Goal: Transaction & Acquisition: Purchase product/service

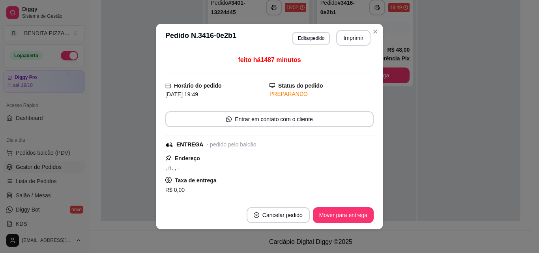
scroll to position [149, 0]
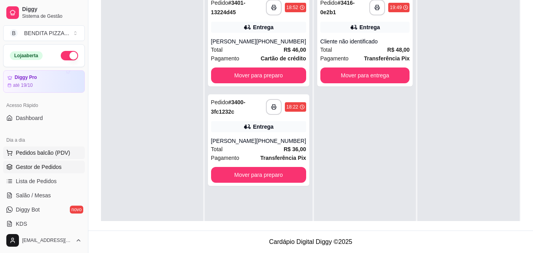
click at [58, 155] on span "Pedidos balcão (PDV)" at bounding box center [43, 153] width 54 height 8
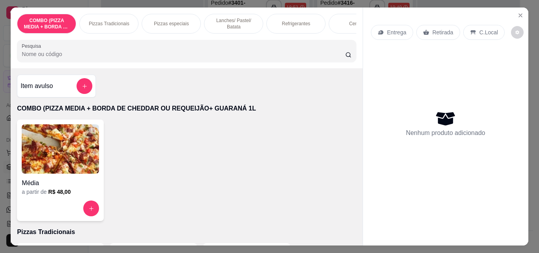
click at [121, 21] on p "Pizzas Tradicionais" at bounding box center [109, 24] width 41 height 6
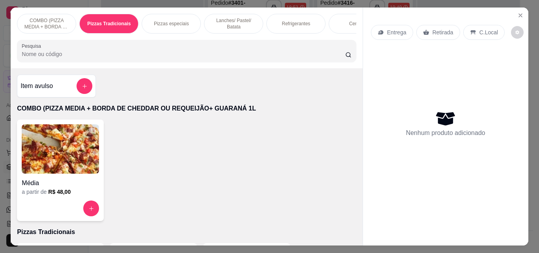
scroll to position [21, 0]
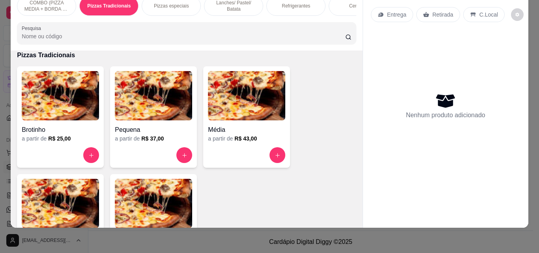
click at [63, 201] on img at bounding box center [60, 203] width 77 height 49
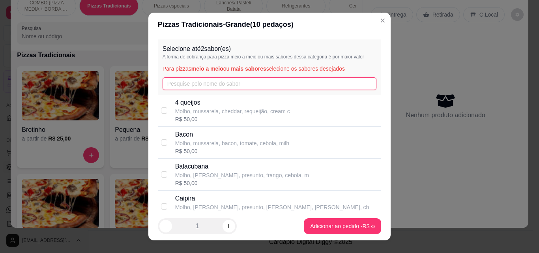
click at [191, 90] on input "text" at bounding box center [269, 83] width 214 height 13
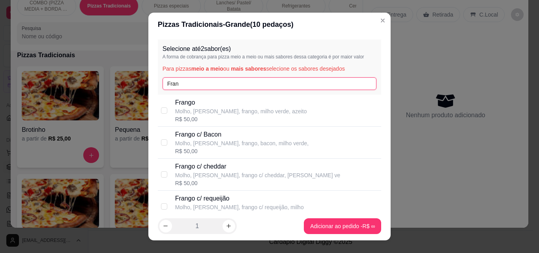
type input "Fran"
click at [189, 105] on p "Frango" at bounding box center [241, 102] width 132 height 9
checkbox input "true"
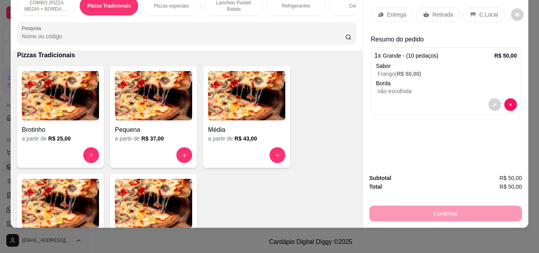
click at [400, 11] on p "Entrega" at bounding box center [396, 15] width 19 height 8
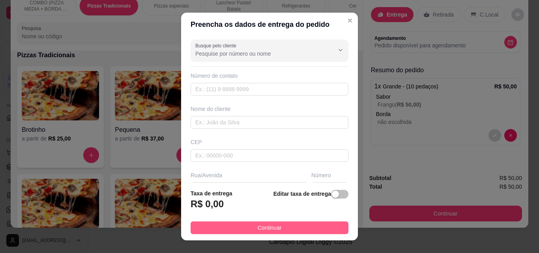
click at [304, 228] on button "Continuar" at bounding box center [269, 227] width 158 height 13
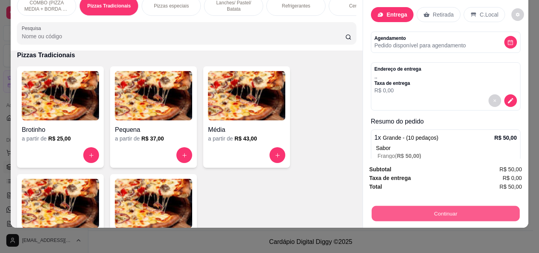
click at [441, 205] on button "Continuar" at bounding box center [445, 212] width 148 height 15
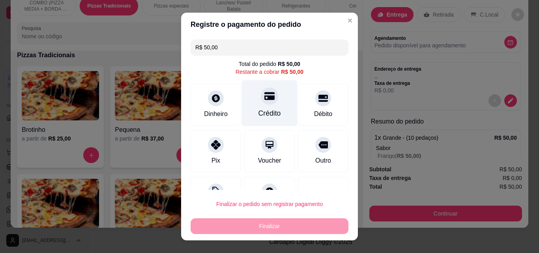
click at [242, 95] on div "Crédito" at bounding box center [270, 103] width 56 height 46
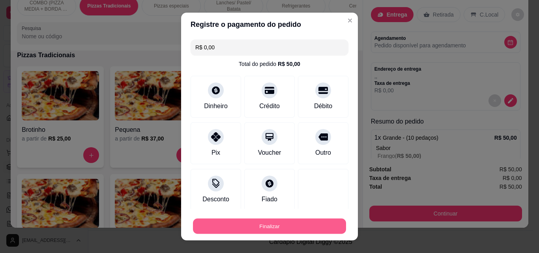
click at [298, 222] on button "Finalizar" at bounding box center [269, 225] width 153 height 15
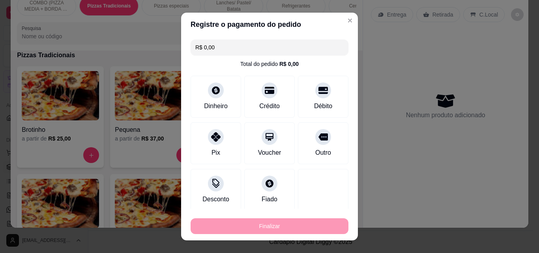
type input "-R$ 50,00"
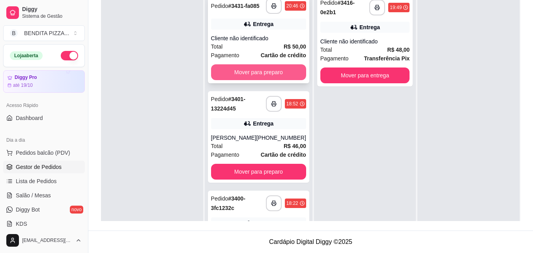
click at [261, 80] on button "Mover para preparo" at bounding box center [258, 72] width 95 height 16
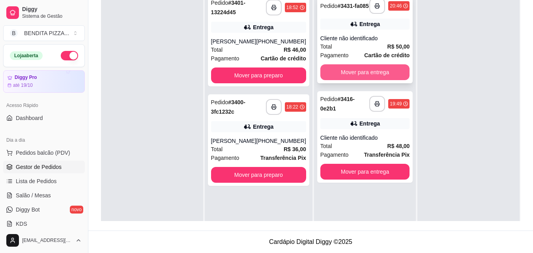
click at [381, 70] on button "Mover para entrega" at bounding box center [365, 72] width 90 height 16
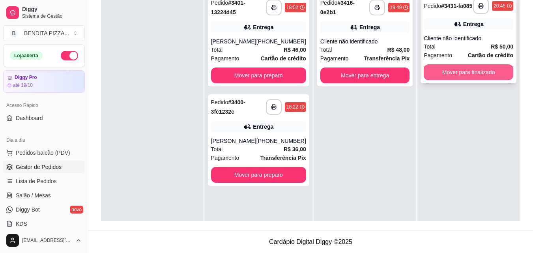
click at [441, 69] on button "Mover para finalizado" at bounding box center [469, 72] width 90 height 16
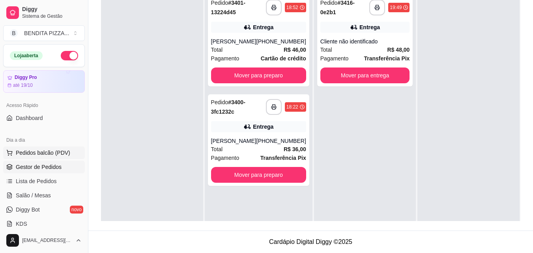
click at [38, 156] on span "Pedidos balcão (PDV)" at bounding box center [43, 153] width 54 height 8
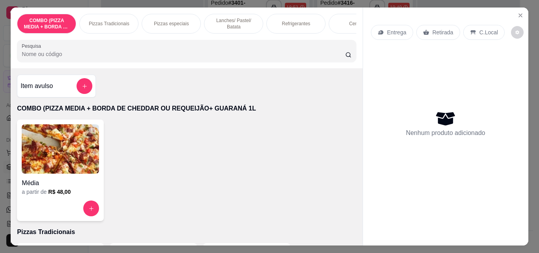
click at [113, 17] on div "Pizzas Tradicionais" at bounding box center [108, 24] width 59 height 20
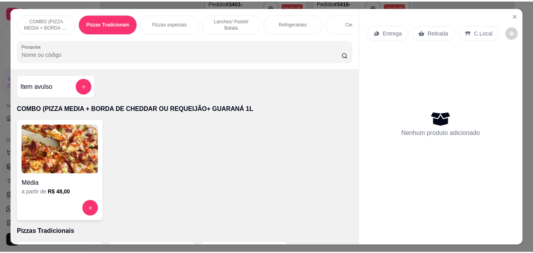
scroll to position [21, 0]
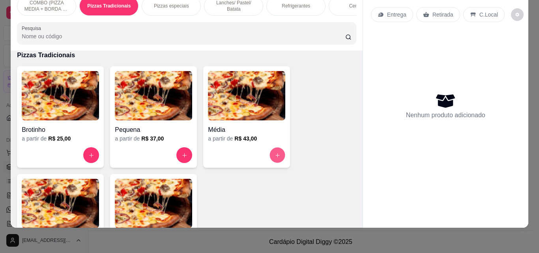
click at [278, 151] on button "increase-product-quantity" at bounding box center [277, 154] width 15 height 15
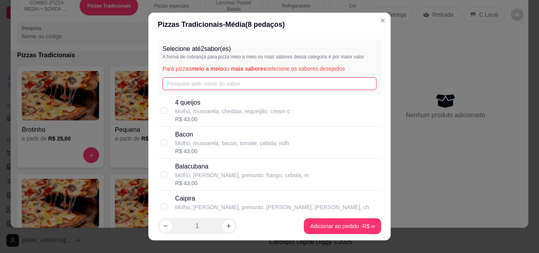
click at [238, 87] on input "text" at bounding box center [269, 83] width 214 height 13
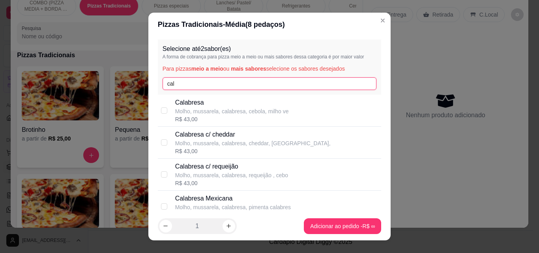
type input "cal"
click at [237, 111] on p "Molho, mussarela, calabresa, cebola, milho ve" at bounding box center [232, 111] width 114 height 8
checkbox input "true"
click at [202, 87] on input "cal" at bounding box center [269, 83] width 214 height 13
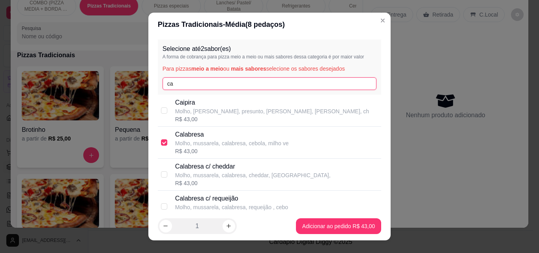
type input "c"
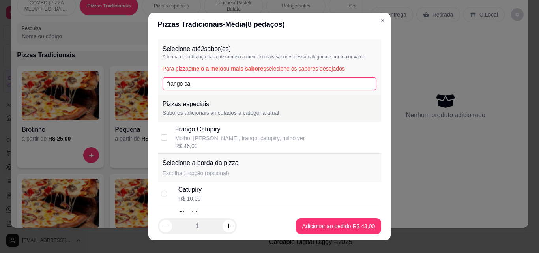
type input "frango ca"
click at [252, 138] on div "Molho, [PERSON_NAME], frango, catupiry, milho ver" at bounding box center [240, 138] width 130 height 8
checkbox input "true"
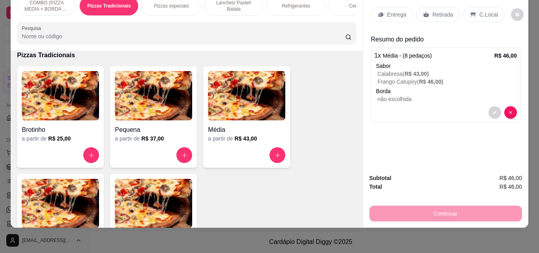
click at [399, 11] on p "Entrega" at bounding box center [396, 15] width 19 height 8
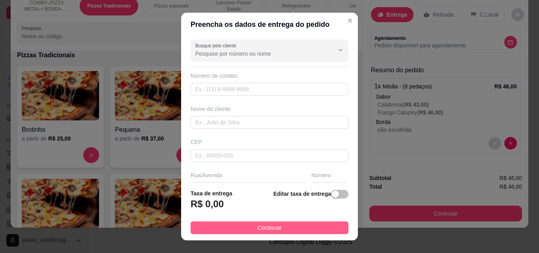
click at [317, 224] on button "Continuar" at bounding box center [269, 227] width 158 height 13
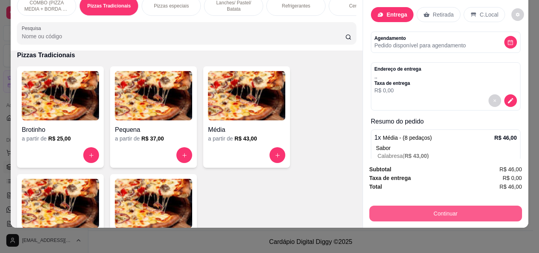
click at [411, 205] on button "Continuar" at bounding box center [445, 213] width 153 height 16
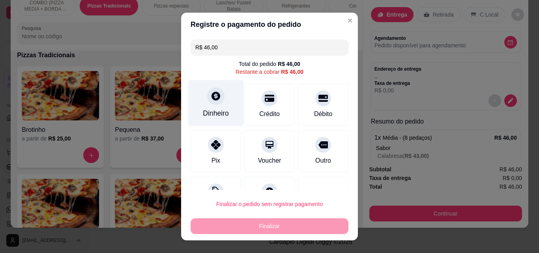
click at [211, 115] on div "Dinheiro" at bounding box center [216, 113] width 26 height 10
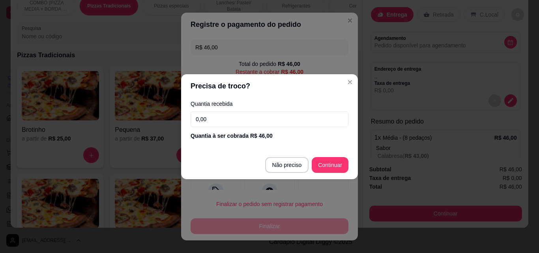
click at [221, 121] on input "0,00" at bounding box center [269, 119] width 158 height 16
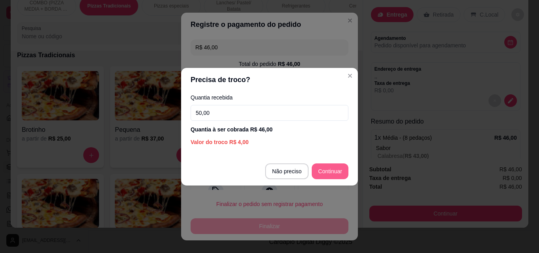
type input "50,00"
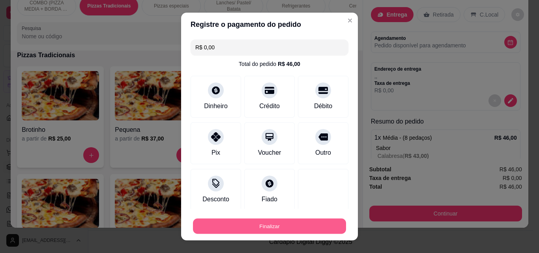
click at [311, 223] on button "Finalizar" at bounding box center [269, 225] width 153 height 15
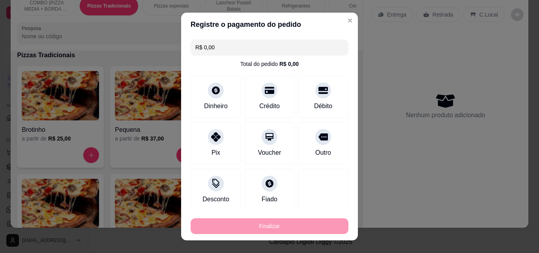
type input "-R$ 46,00"
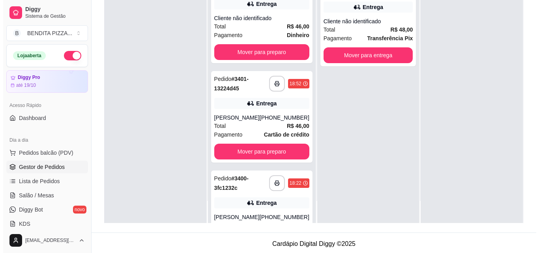
scroll to position [120, 0]
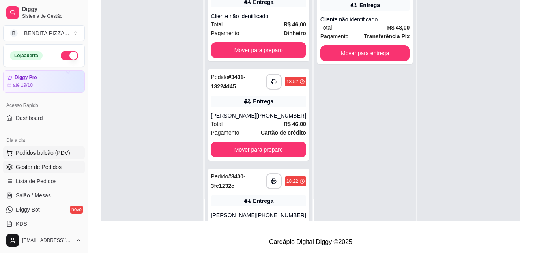
click at [51, 156] on span "Pedidos balcão (PDV)" at bounding box center [43, 153] width 54 height 8
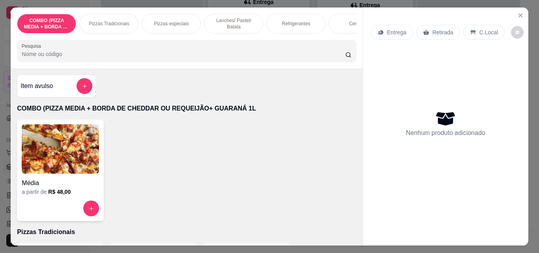
click at [95, 25] on div "Pizzas Tradicionais" at bounding box center [108, 24] width 59 height 20
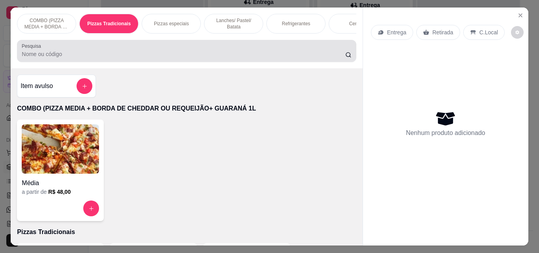
scroll to position [21, 0]
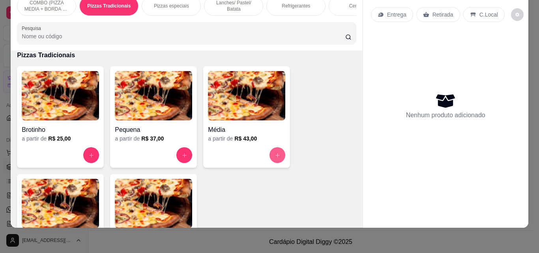
click at [274, 154] on icon "increase-product-quantity" at bounding box center [277, 155] width 6 height 6
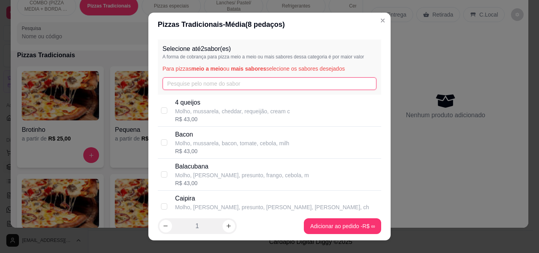
click at [233, 82] on input "text" at bounding box center [269, 83] width 214 height 13
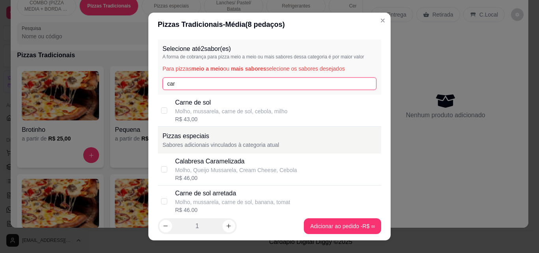
type input "car"
click at [231, 114] on p "Molho, mussarela, carne de sol, cebola, milho" at bounding box center [231, 111] width 112 height 8
checkbox input "true"
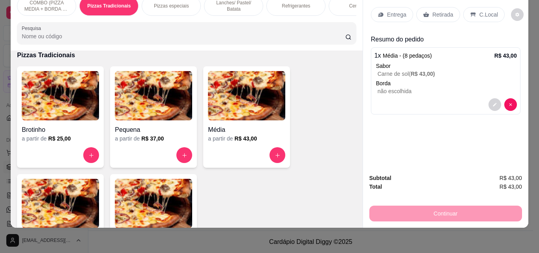
click at [282, 3] on p "Refrigerantes" at bounding box center [296, 6] width 28 height 6
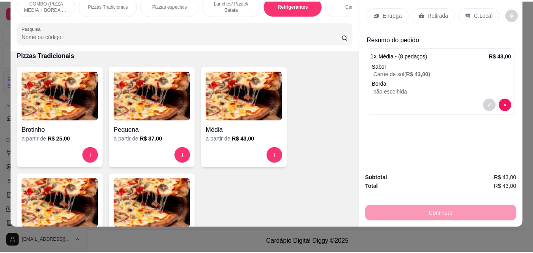
scroll to position [1218, 0]
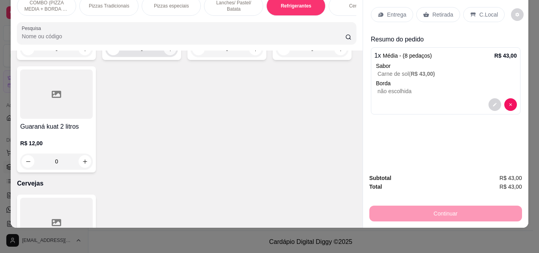
click at [172, 55] on button "increase-product-quantity" at bounding box center [170, 49] width 13 height 13
type input "1"
click at [383, 7] on div "Entrega" at bounding box center [392, 14] width 42 height 15
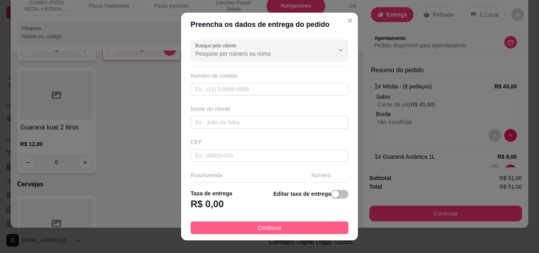
click at [323, 224] on button "Continuar" at bounding box center [269, 227] width 158 height 13
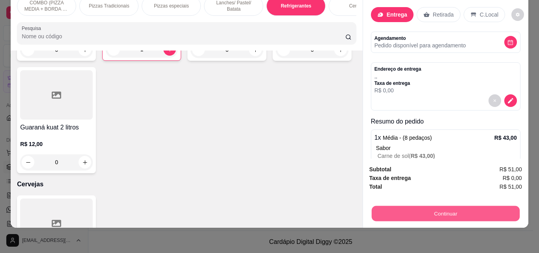
click at [400, 205] on button "Continuar" at bounding box center [445, 212] width 148 height 15
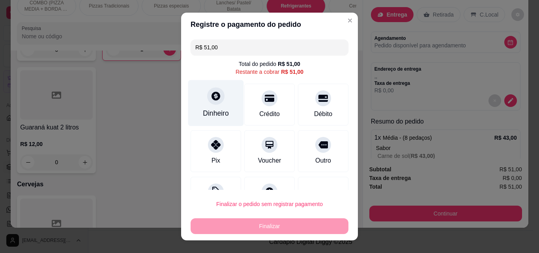
click at [212, 99] on icon at bounding box center [215, 95] width 9 height 9
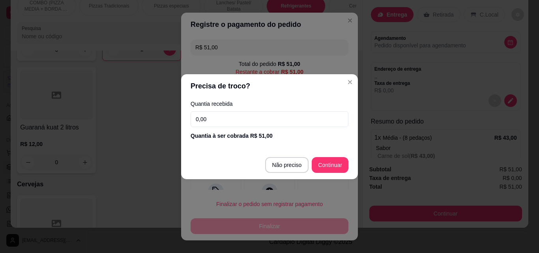
click at [213, 116] on input "0,00" at bounding box center [269, 119] width 158 height 16
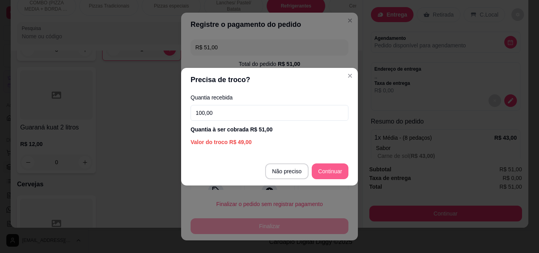
type input "100,00"
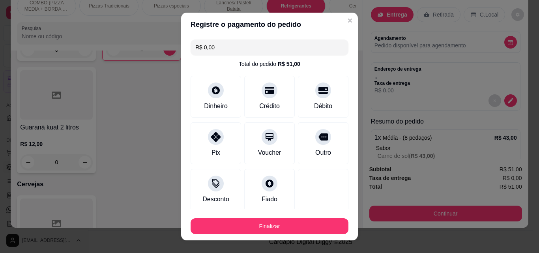
type input "R$ 0,00"
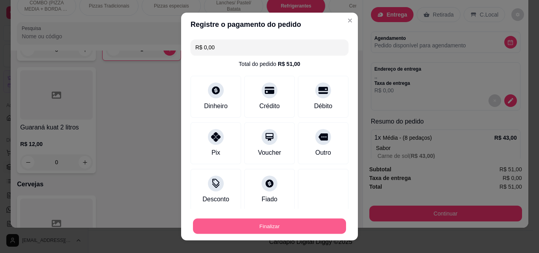
click at [317, 221] on button "Finalizar" at bounding box center [269, 225] width 153 height 15
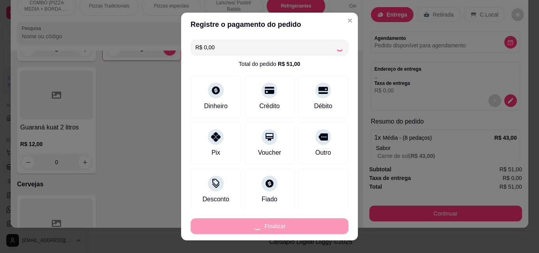
type input "0"
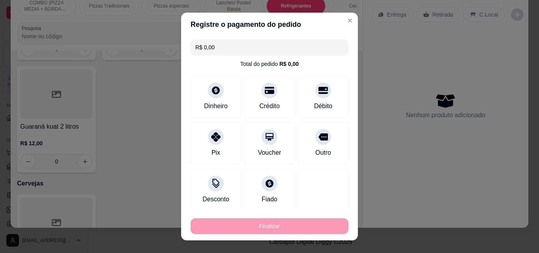
type input "-R$ 51,00"
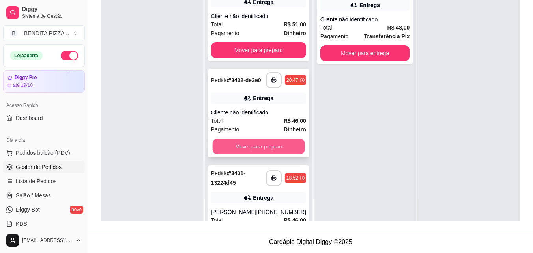
click at [274, 154] on button "Mover para preparo" at bounding box center [258, 146] width 92 height 15
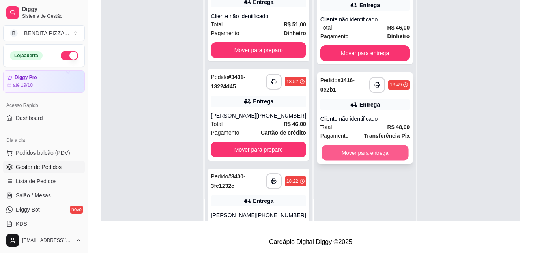
click at [353, 150] on button "Mover para entrega" at bounding box center [364, 152] width 87 height 15
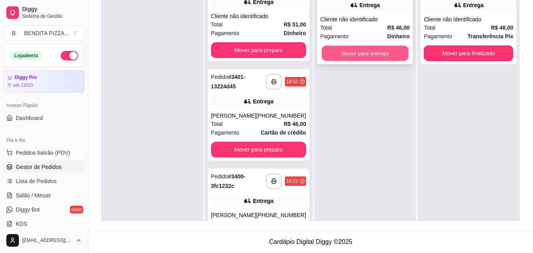
click at [372, 55] on button "Mover para entrega" at bounding box center [364, 53] width 87 height 15
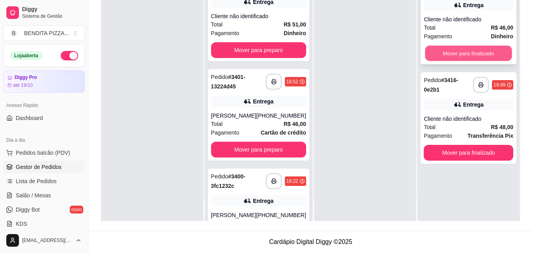
click at [449, 47] on button "Mover para finalizado" at bounding box center [468, 53] width 87 height 15
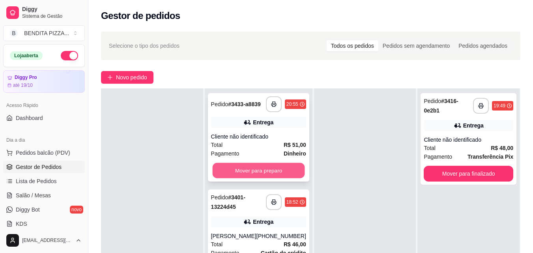
click at [271, 172] on button "Mover para preparo" at bounding box center [258, 170] width 92 height 15
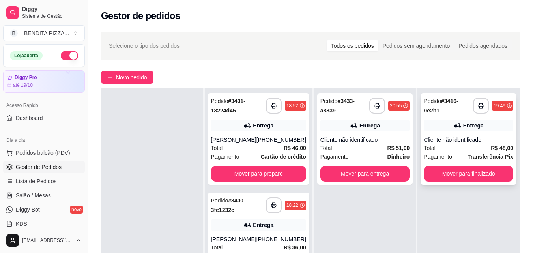
click at [473, 159] on strong "Transferência Pix" at bounding box center [490, 156] width 46 height 6
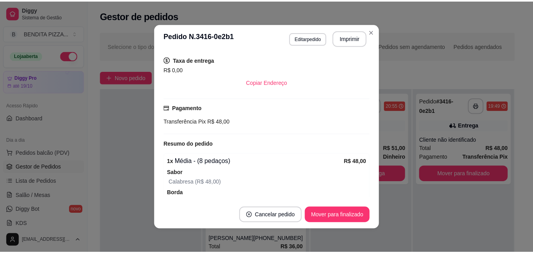
scroll to position [125, 0]
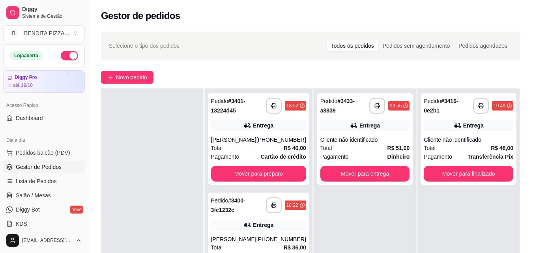
click at [436, 190] on div "**********" at bounding box center [468, 214] width 102 height 253
click at [364, 172] on button "Mover para entrega" at bounding box center [364, 173] width 87 height 15
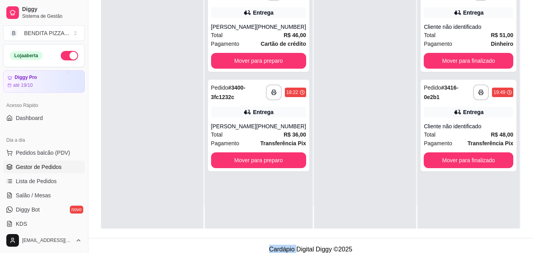
scroll to position [120, 0]
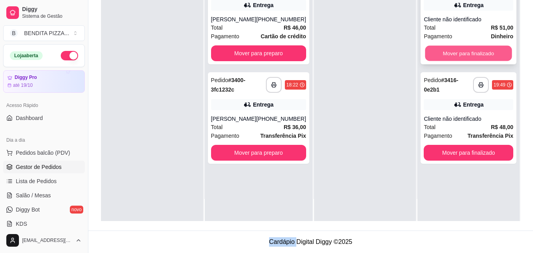
click at [489, 52] on button "Mover para finalizado" at bounding box center [468, 53] width 87 height 15
